Goal: Check status

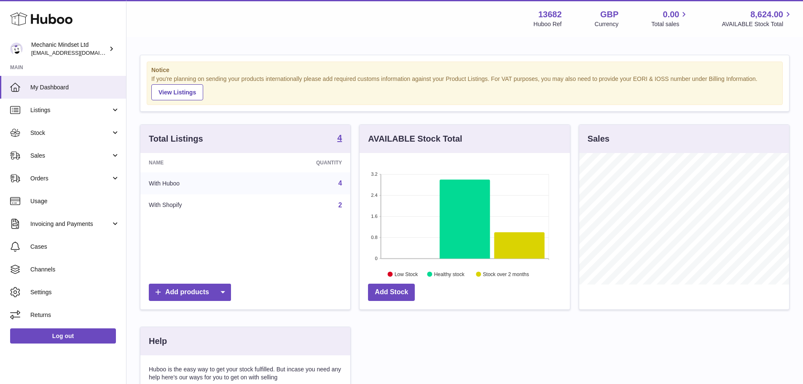
scroll to position [132, 210]
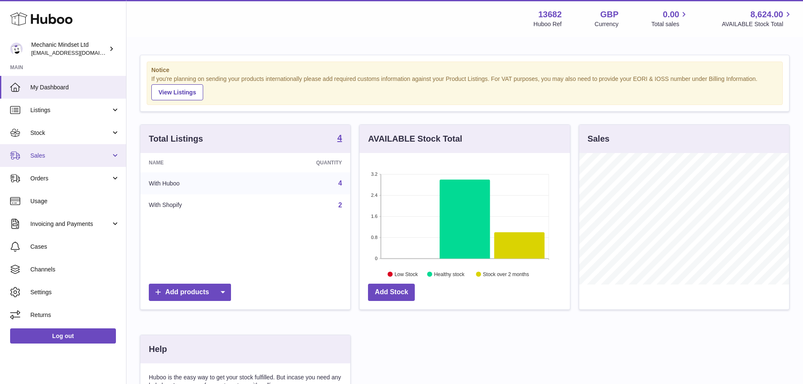
click at [70, 164] on link "Sales" at bounding box center [63, 155] width 126 height 23
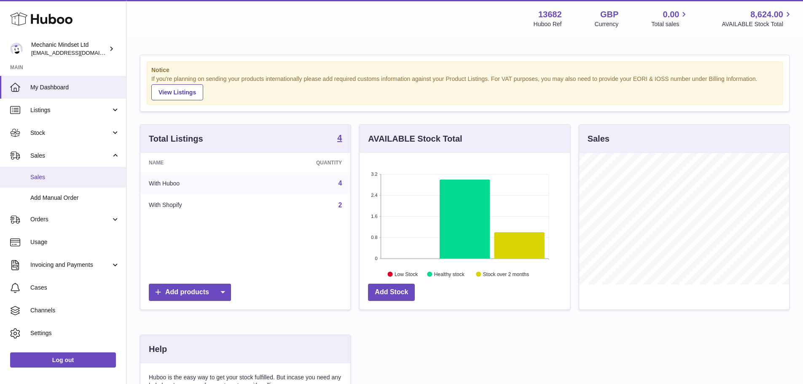
click at [58, 176] on span "Sales" at bounding box center [74, 177] width 89 height 8
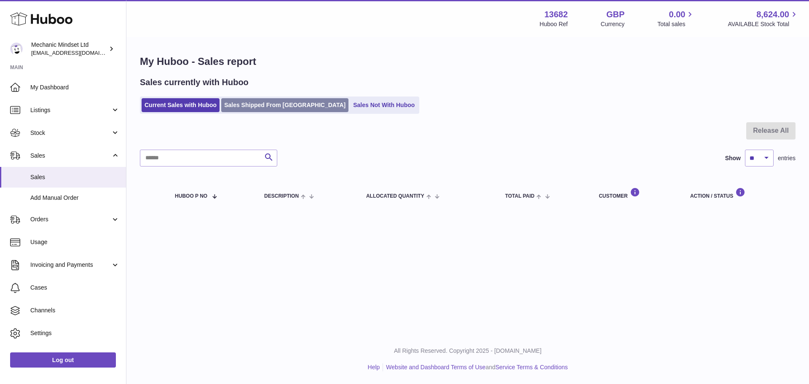
click at [264, 103] on link "Sales Shipped From [GEOGRAPHIC_DATA]" at bounding box center [284, 105] width 127 height 14
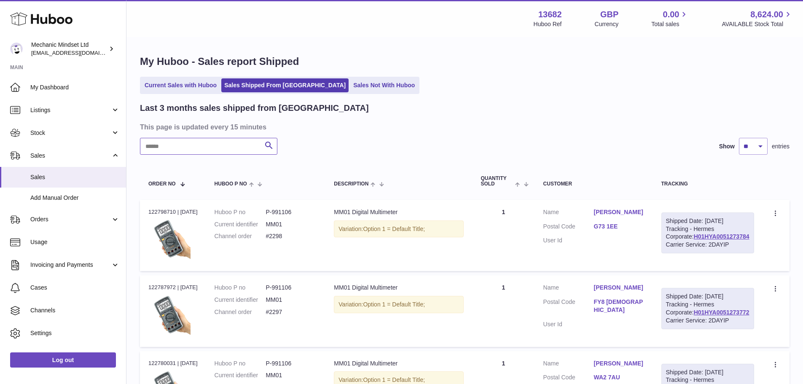
click at [199, 145] on input "text" at bounding box center [208, 146] width 137 height 17
paste input "*****"
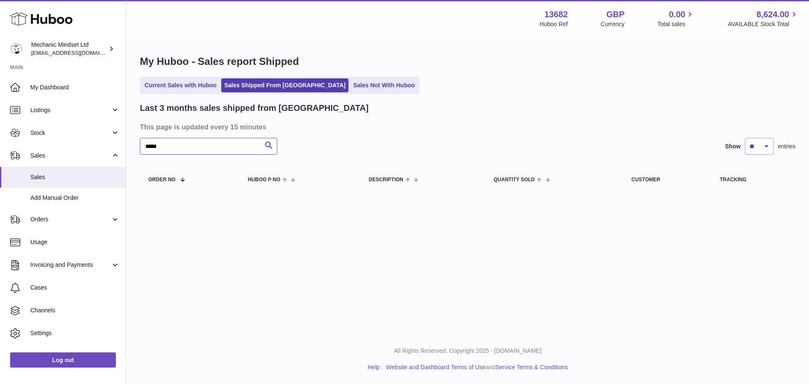
click at [212, 145] on input "*****" at bounding box center [208, 146] width 137 height 17
paste input "****"
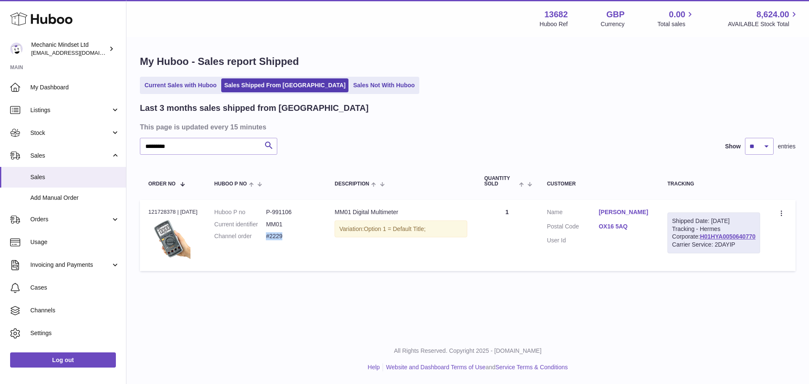
drag, startPoint x: 272, startPoint y: 244, endPoint x: 293, endPoint y: 244, distance: 21.5
click at [293, 244] on dl "Huboo P no P-991106 Current identifier MM01 Channel order #2229" at bounding box center [267, 226] width 104 height 37
copy dd "#2229"
click at [208, 145] on input "*********" at bounding box center [208, 146] width 137 height 17
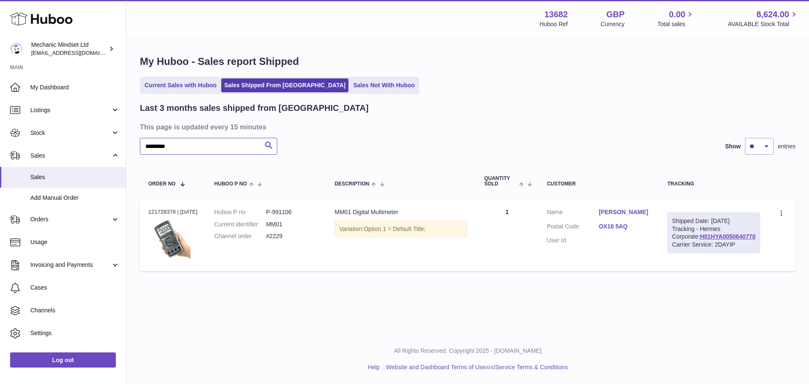
paste input "text"
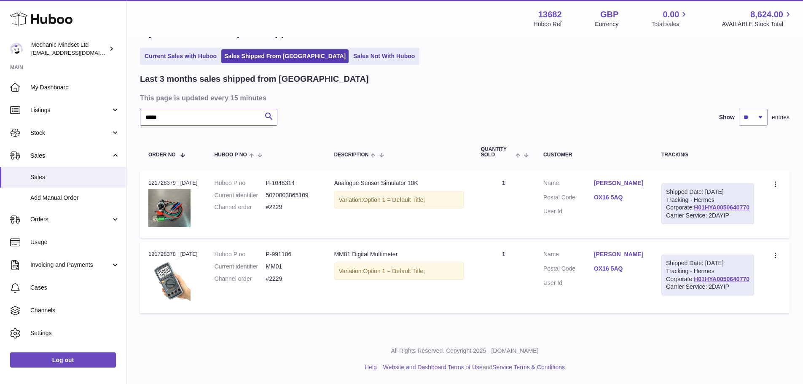
scroll to position [71, 0]
type input "*****"
click at [735, 204] on link "H01HYA0050640770" at bounding box center [722, 207] width 56 height 7
drag, startPoint x: 614, startPoint y: 162, endPoint x: 642, endPoint y: 161, distance: 28.3
click at [642, 179] on dl "Customer Name [PERSON_NAME] Postal Code OX16 5AQ User Id" at bounding box center [593, 199] width 101 height 41
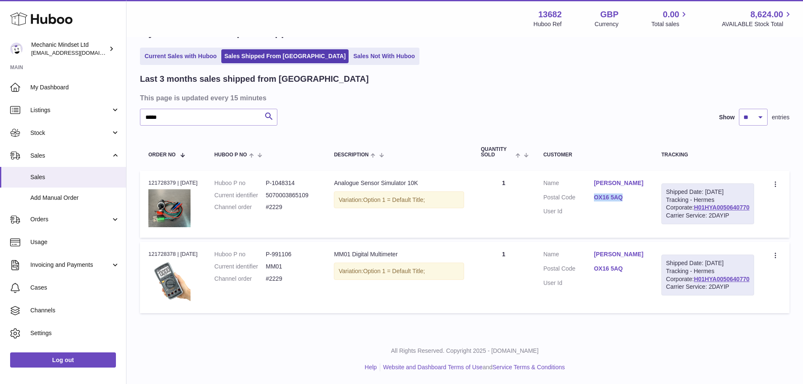
copy link "OX16 5AQ"
click at [289, 250] on dl "Huboo P no P-991106 Current identifier MM01 Channel order #2229" at bounding box center [266, 268] width 103 height 37
copy dd "991106"
click at [168, 179] on div "Order no 121728379 | [DATE]" at bounding box center [172, 183] width 49 height 8
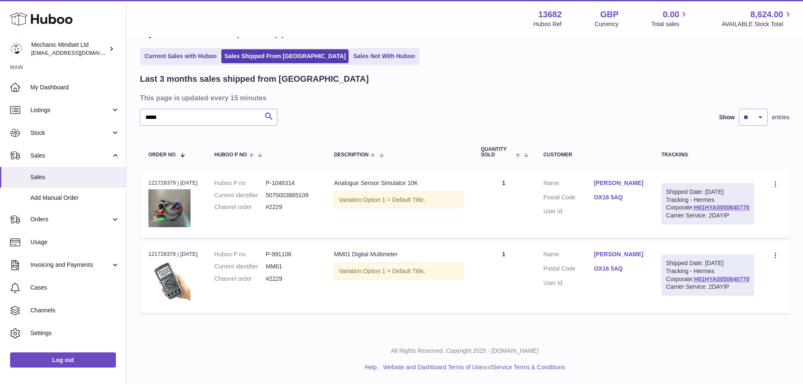
click at [168, 179] on div "Order no 121728379 | [DATE]" at bounding box center [172, 183] width 49 height 8
copy div "121728379"
drag, startPoint x: 416, startPoint y: 238, endPoint x: 338, endPoint y: 237, distance: 77.6
click at [338, 242] on td "Description MM01 Digital Multimeter Variation: Option 1 = Default Title;" at bounding box center [398, 277] width 147 height 71
copy div "MM01 Digital Multimeter"
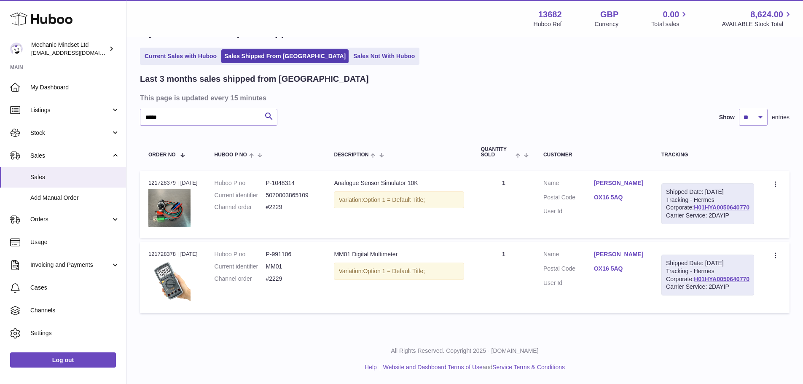
click at [285, 250] on dd "P-991106" at bounding box center [291, 254] width 51 height 8
copy dl "P-991106"
